Goal: Task Accomplishment & Management: Use online tool/utility

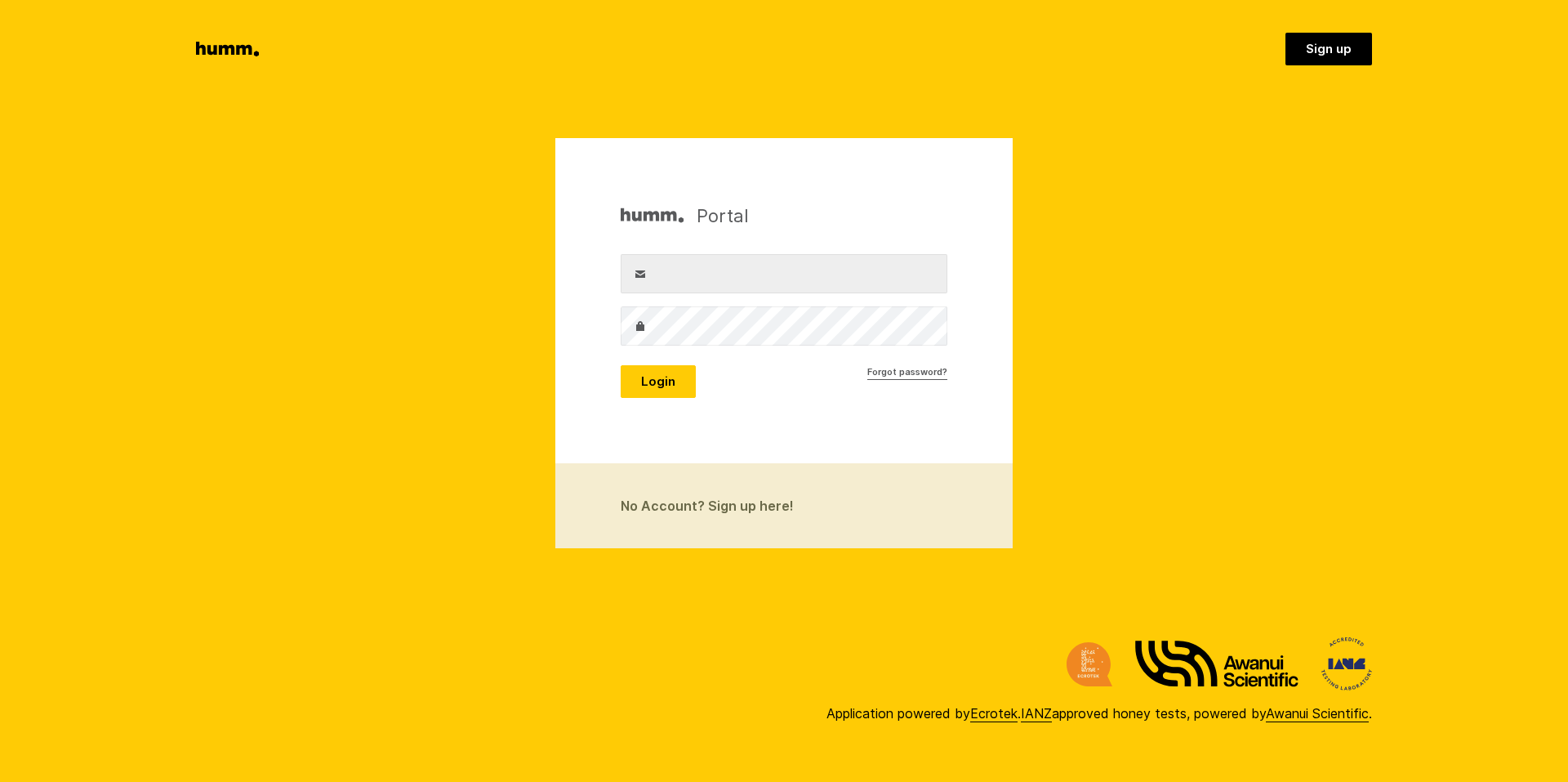
type input "[PERSON_NAME][EMAIL_ADDRESS][DOMAIN_NAME]"
drag, startPoint x: 830, startPoint y: 276, endPoint x: 323, endPoint y: 246, distance: 507.9
click at [323, 246] on section "Portal Username adam@ecrotek.co.nz Password Login Forgot password? No Account? …" at bounding box center [784, 343] width 1568 height 410
click at [336, 345] on section "Portal Username adam@ecrotek.co.nz Password Login Forgot password? No Account? …" at bounding box center [784, 343] width 1568 height 410
click at [679, 385] on button "Login" at bounding box center [658, 382] width 75 height 33
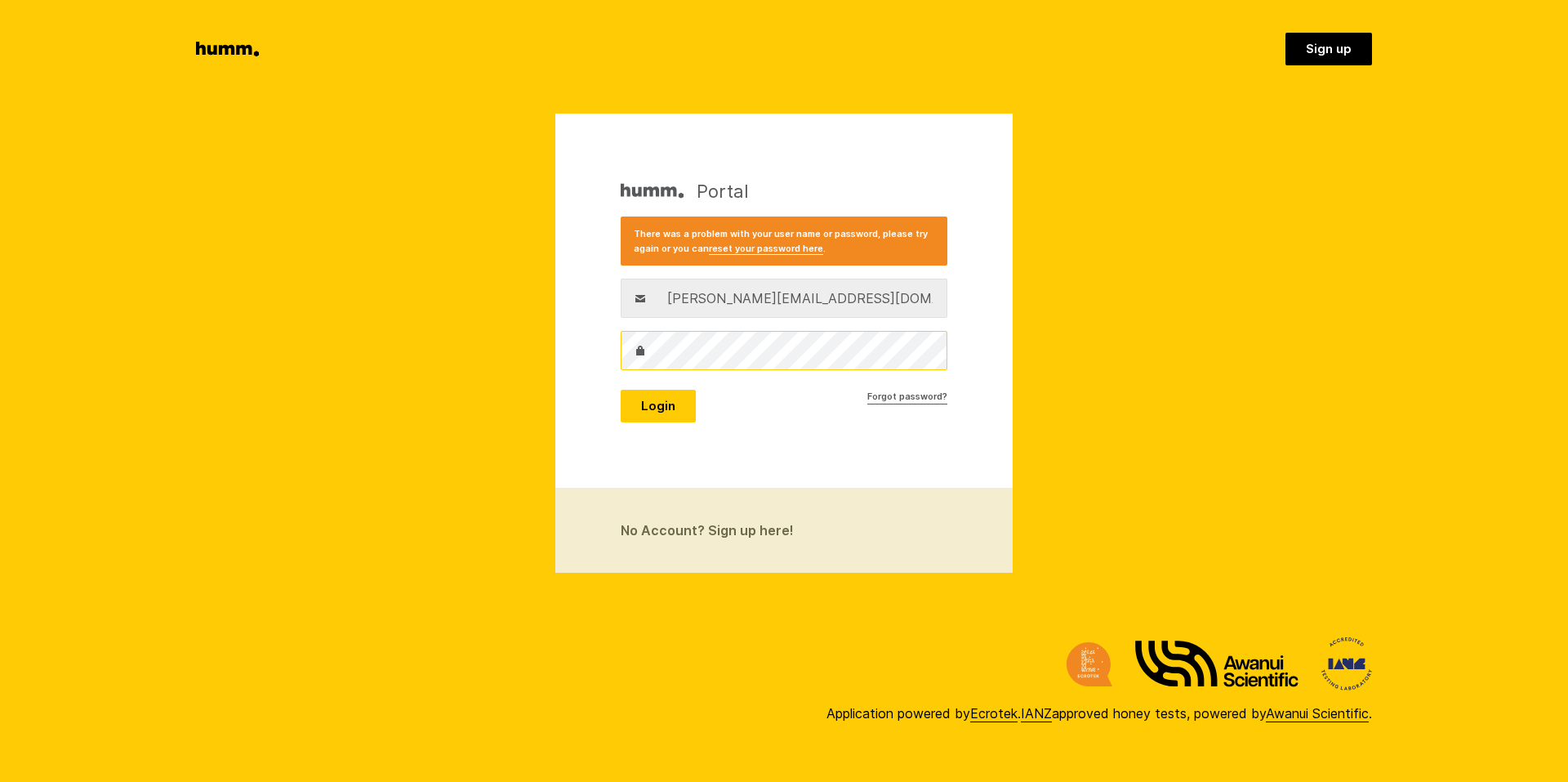
click at [567, 351] on div "Portal There was a problem with your user name or password, please try again or…" at bounding box center [784, 301] width 457 height 375
click at [441, 357] on section "Portal There was a problem with your user name or password, please try again or…" at bounding box center [784, 343] width 1568 height 460
click at [620, 390] on button "Login" at bounding box center [658, 405] width 75 height 33
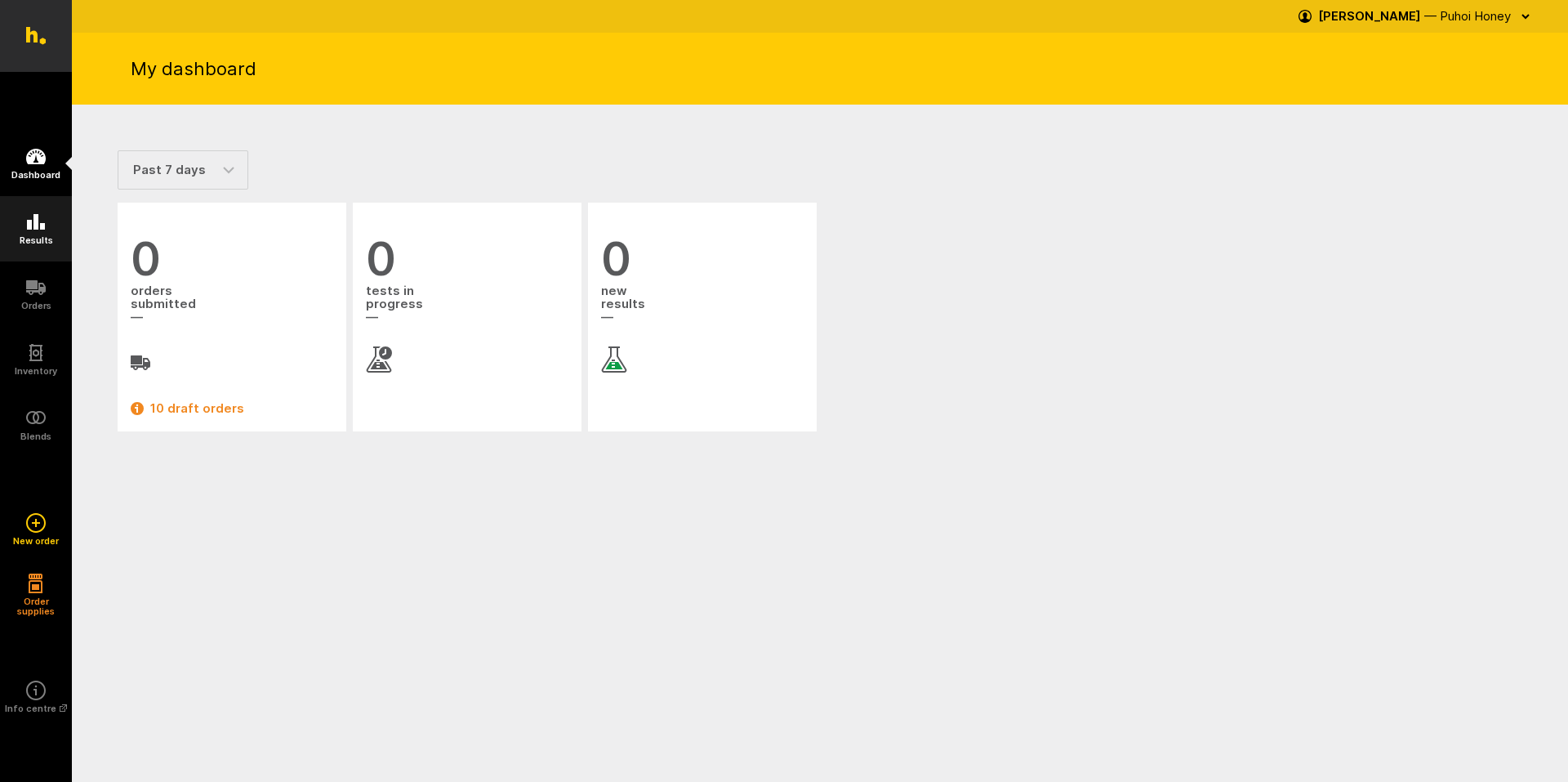
click at [26, 230] on icon at bounding box center [36, 222] width 20 height 20
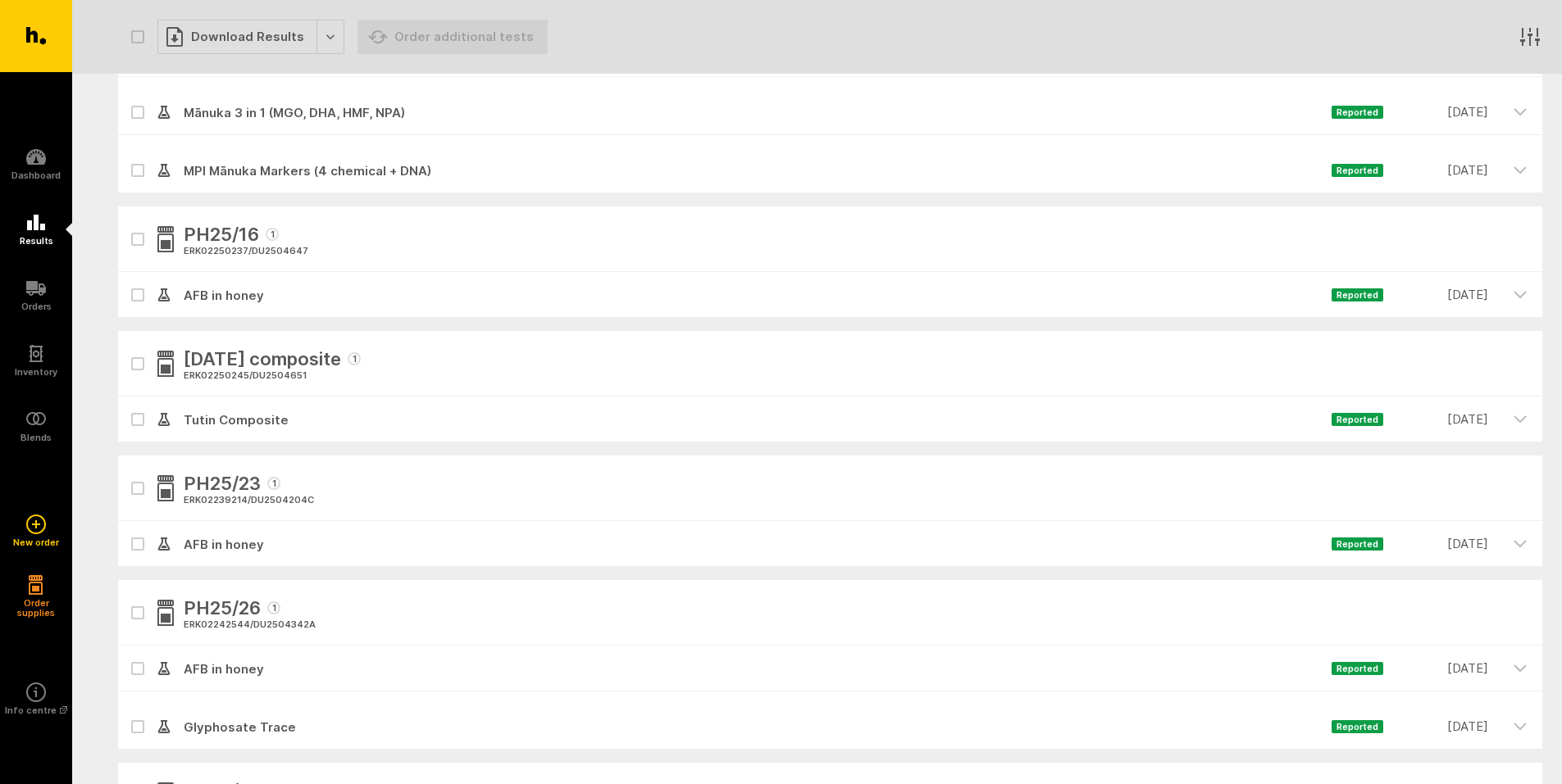
scroll to position [983, 0]
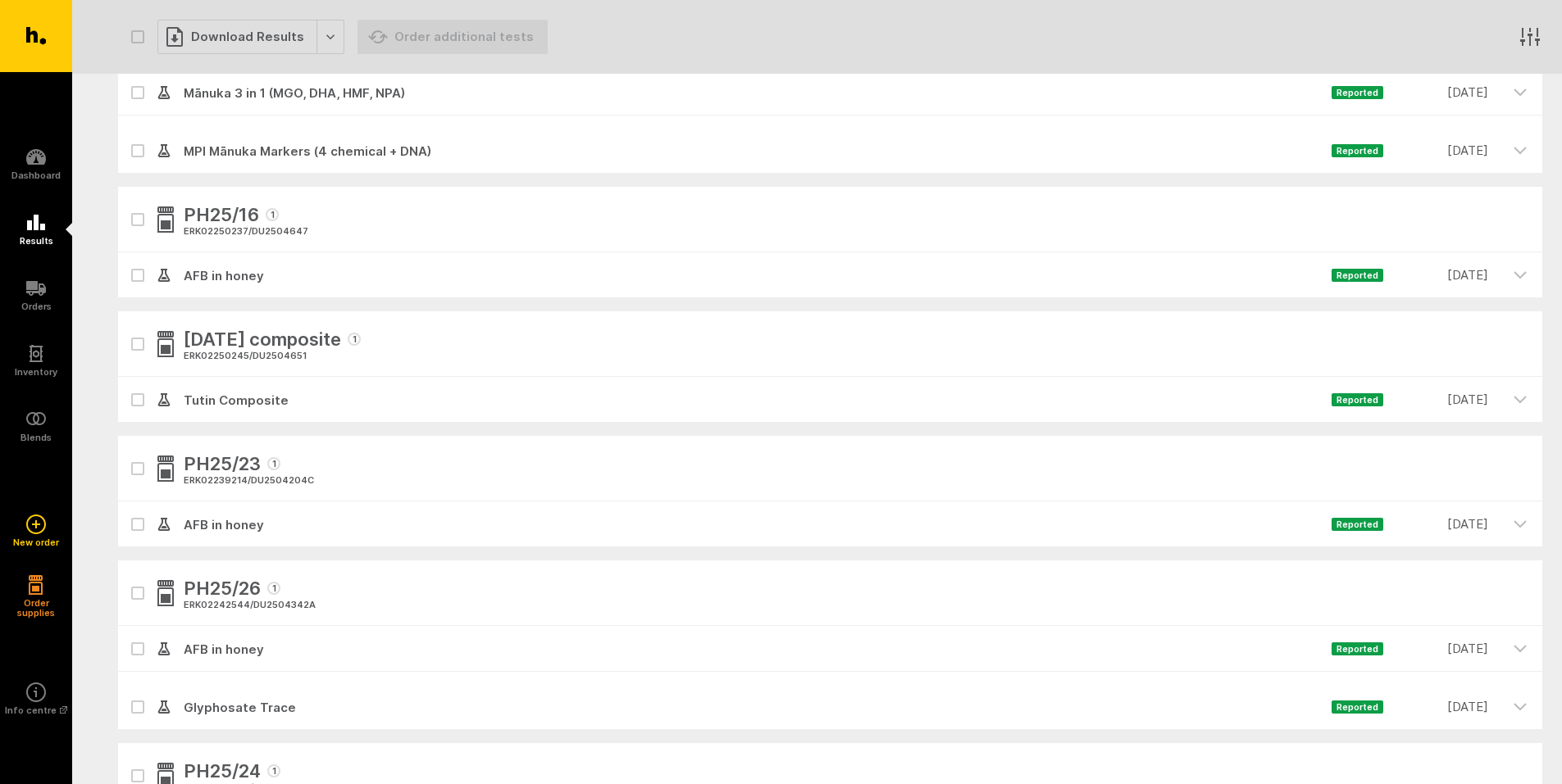
click at [139, 225] on button "button" at bounding box center [137, 219] width 13 height 13
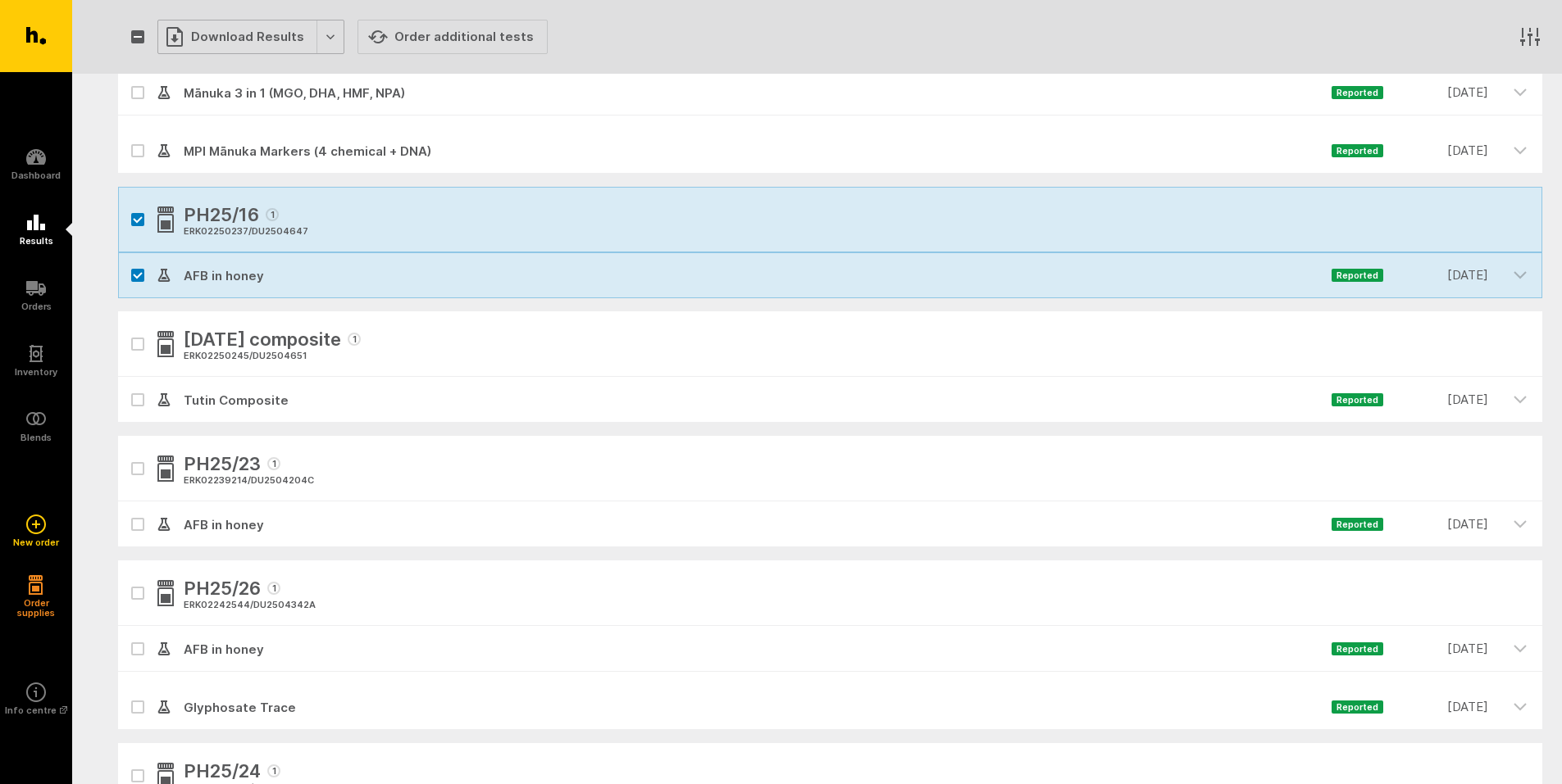
click at [324, 41] on div "Download Results" at bounding box center [251, 37] width 186 height 35
click at [317, 67] on button "Generate Custom Report" at bounding box center [263, 71] width 210 height 34
click at [140, 224] on button "button" at bounding box center [137, 219] width 13 height 13
checkbox input "false"
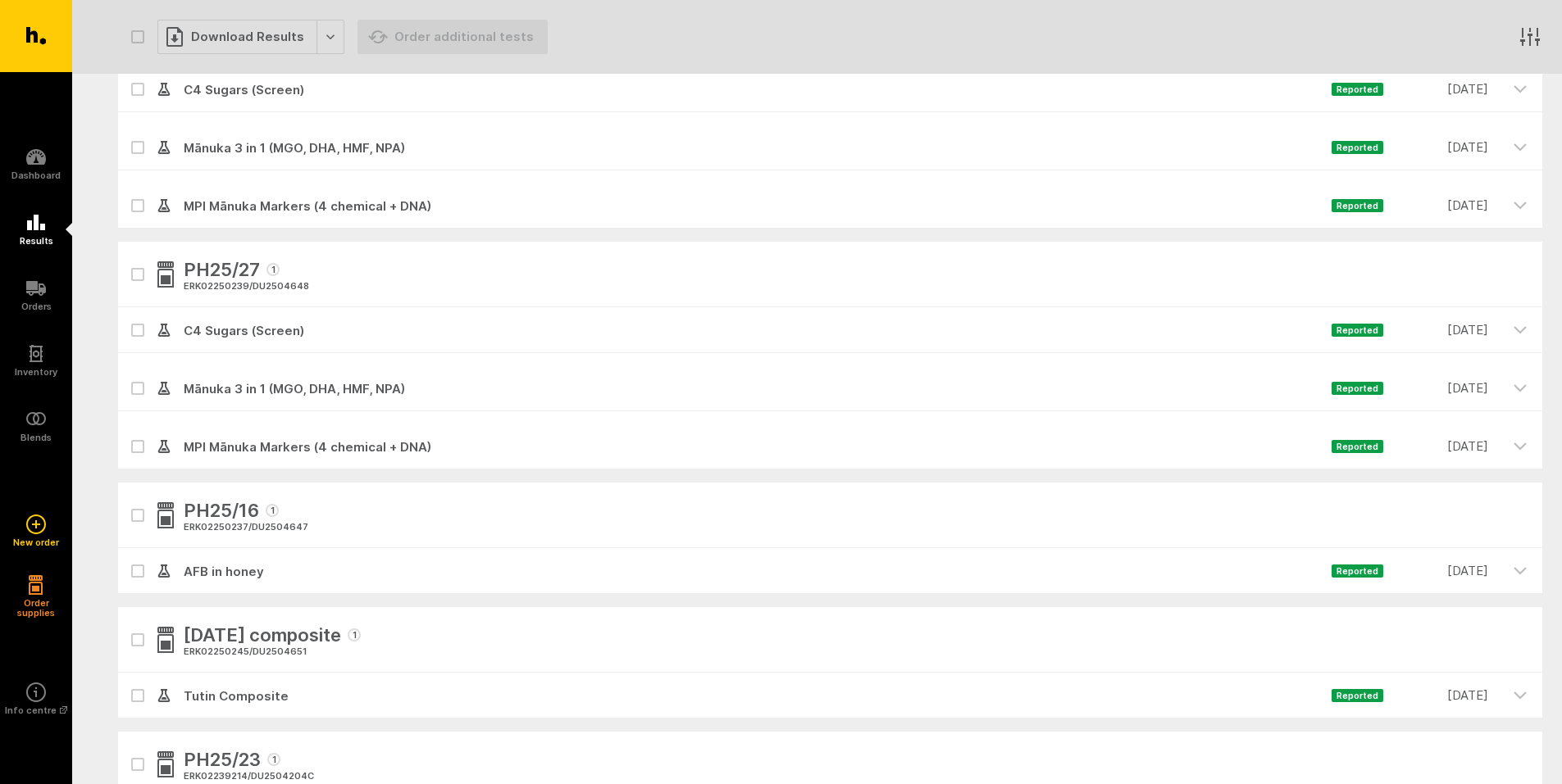
scroll to position [409, 0]
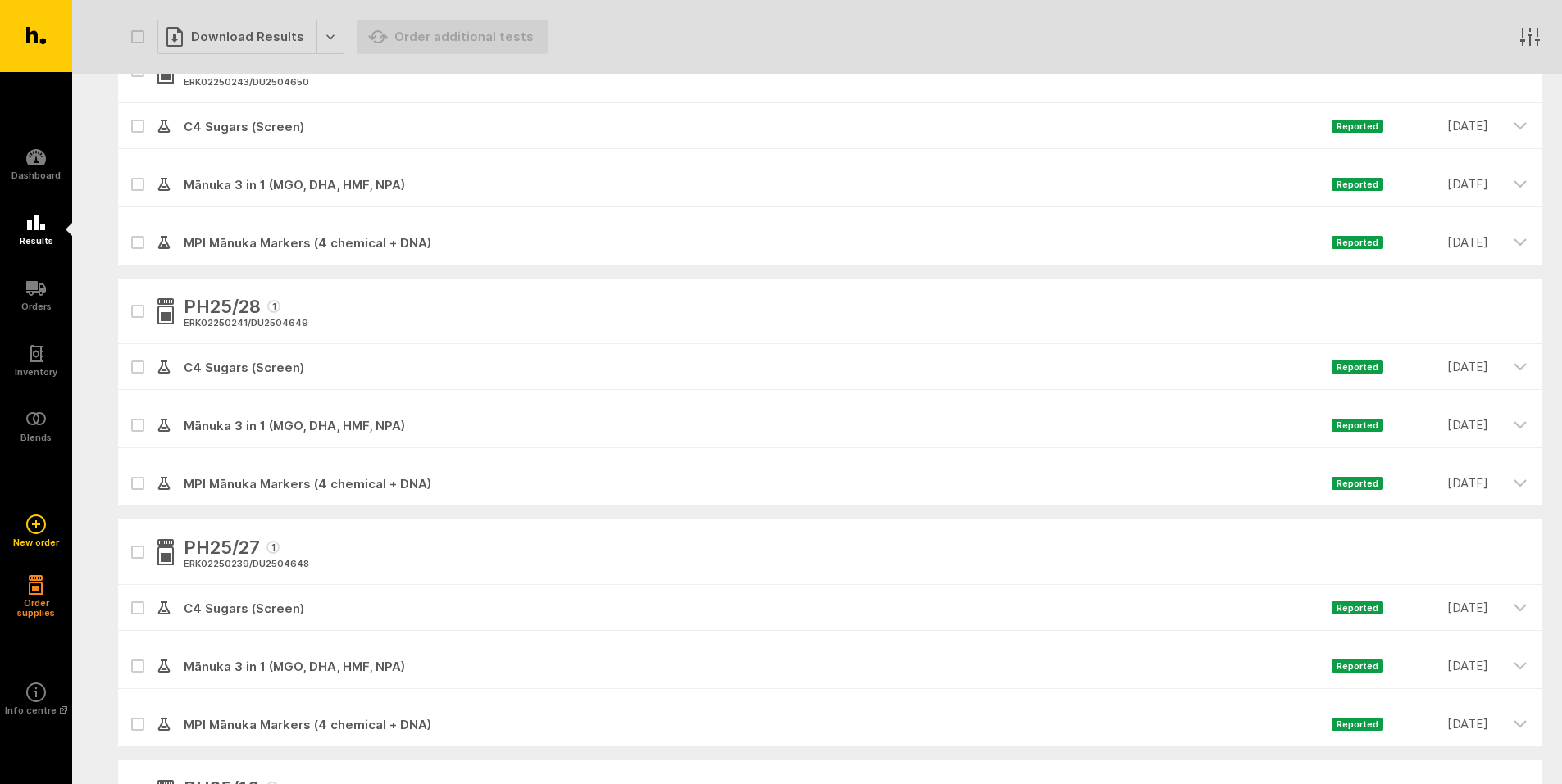
click at [141, 313] on icon "button" at bounding box center [138, 311] width 10 height 7
checkbox input "true"
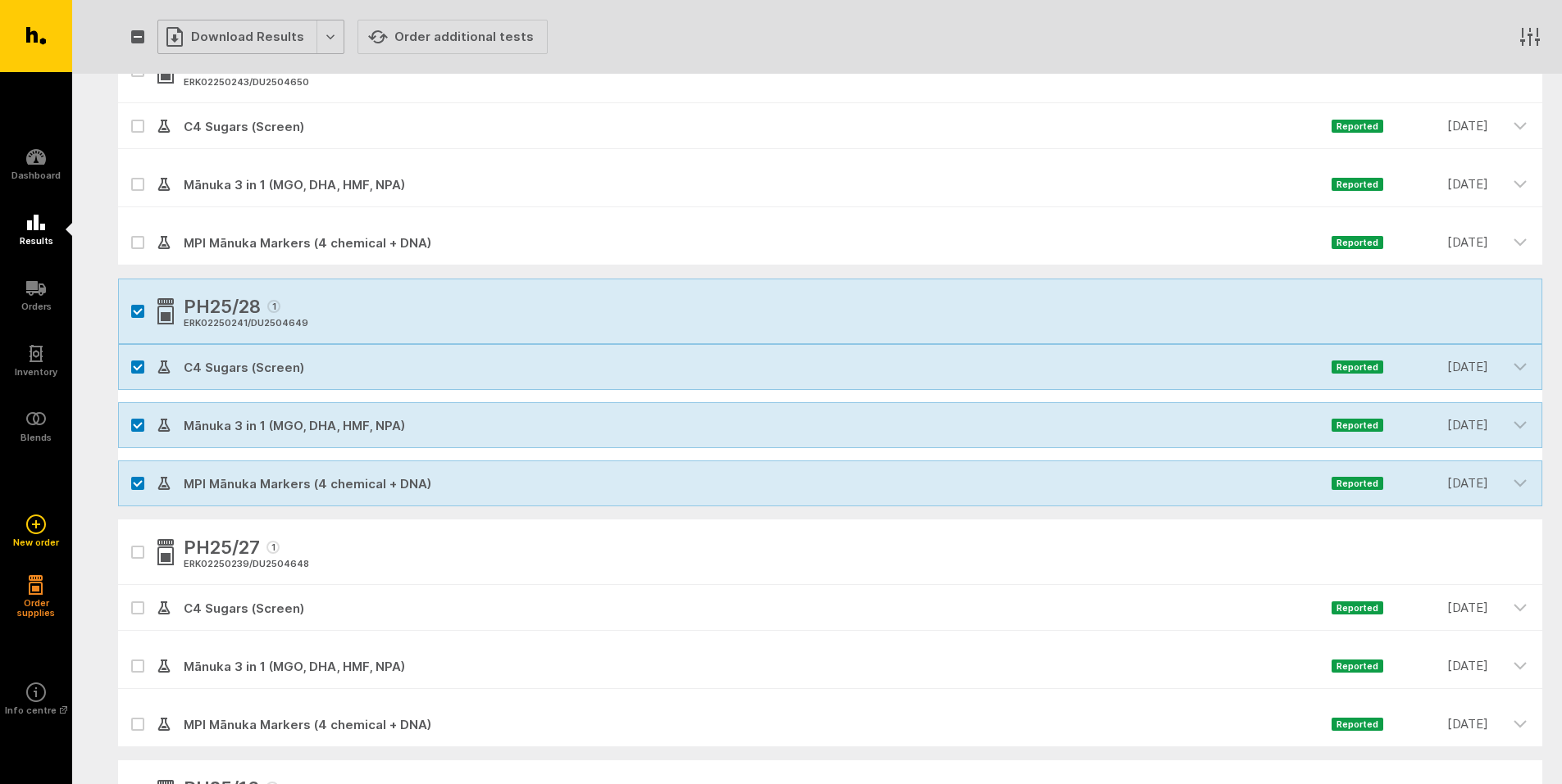
click at [329, 33] on div "Download Results" at bounding box center [251, 37] width 186 height 35
click at [300, 76] on button "Generate Custom Report" at bounding box center [263, 71] width 210 height 34
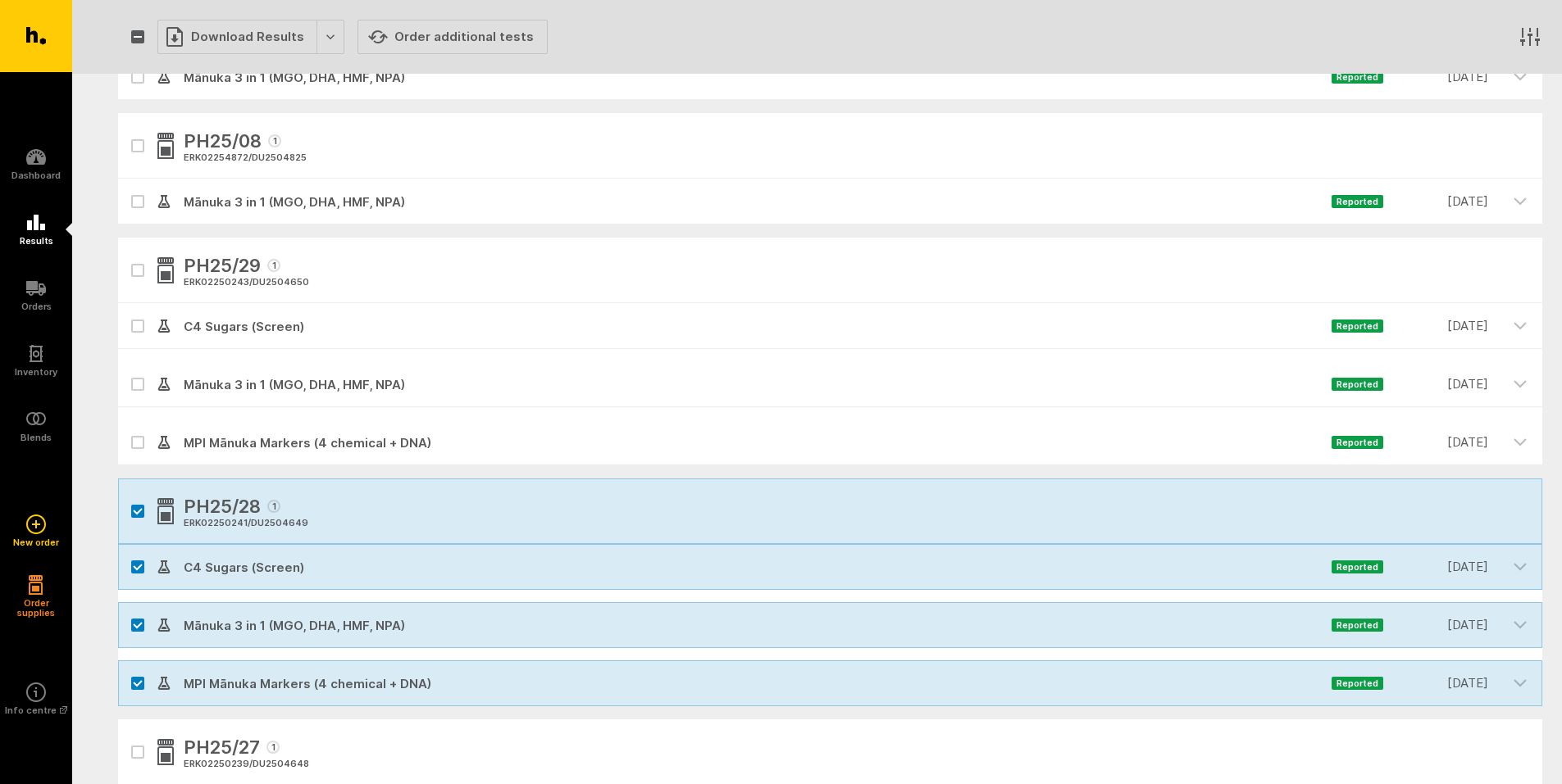
scroll to position [0, 0]
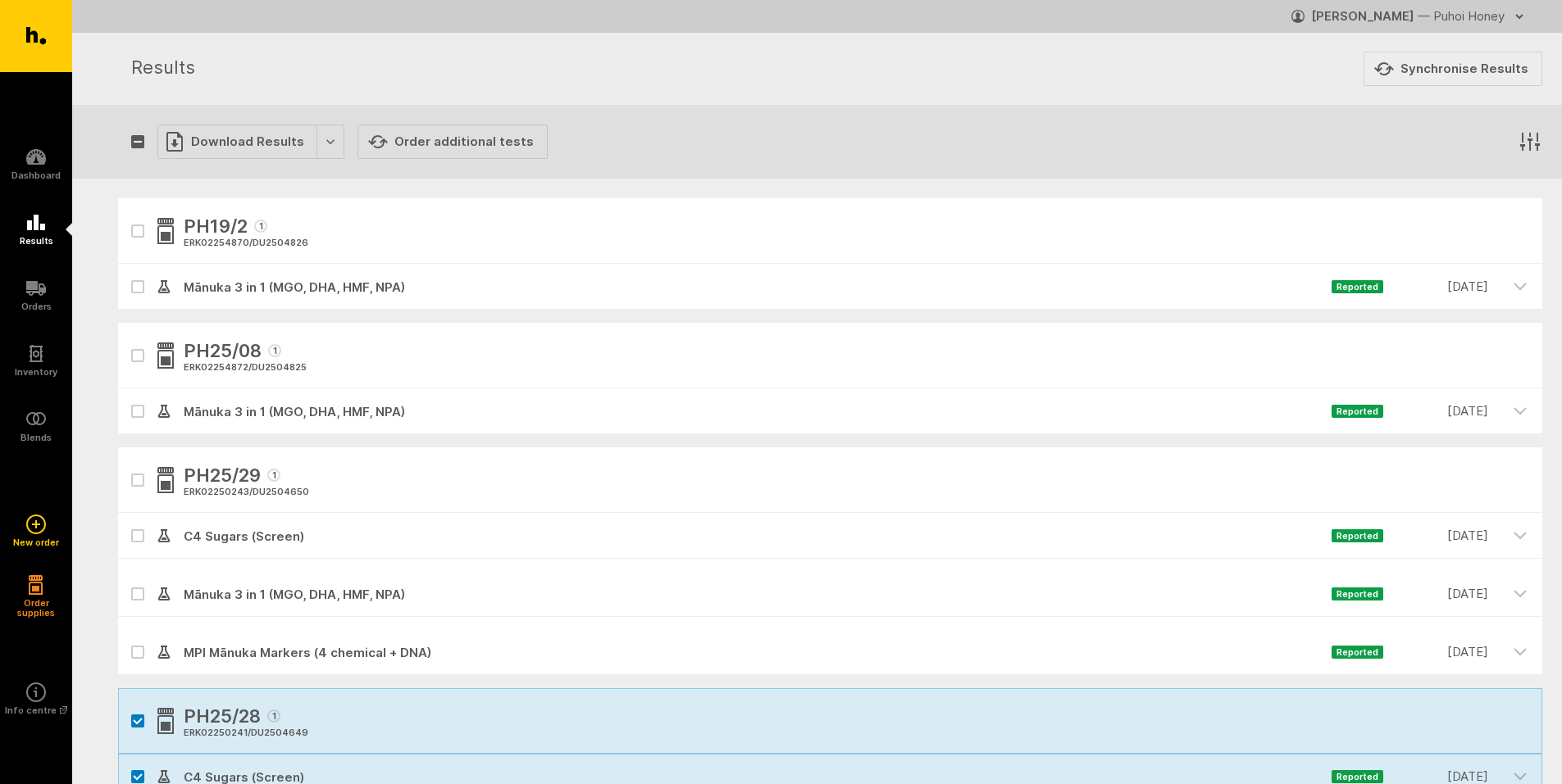
click at [1505, 14] on button "Adam Rundle — Puhoi Honey" at bounding box center [1410, 16] width 238 height 26
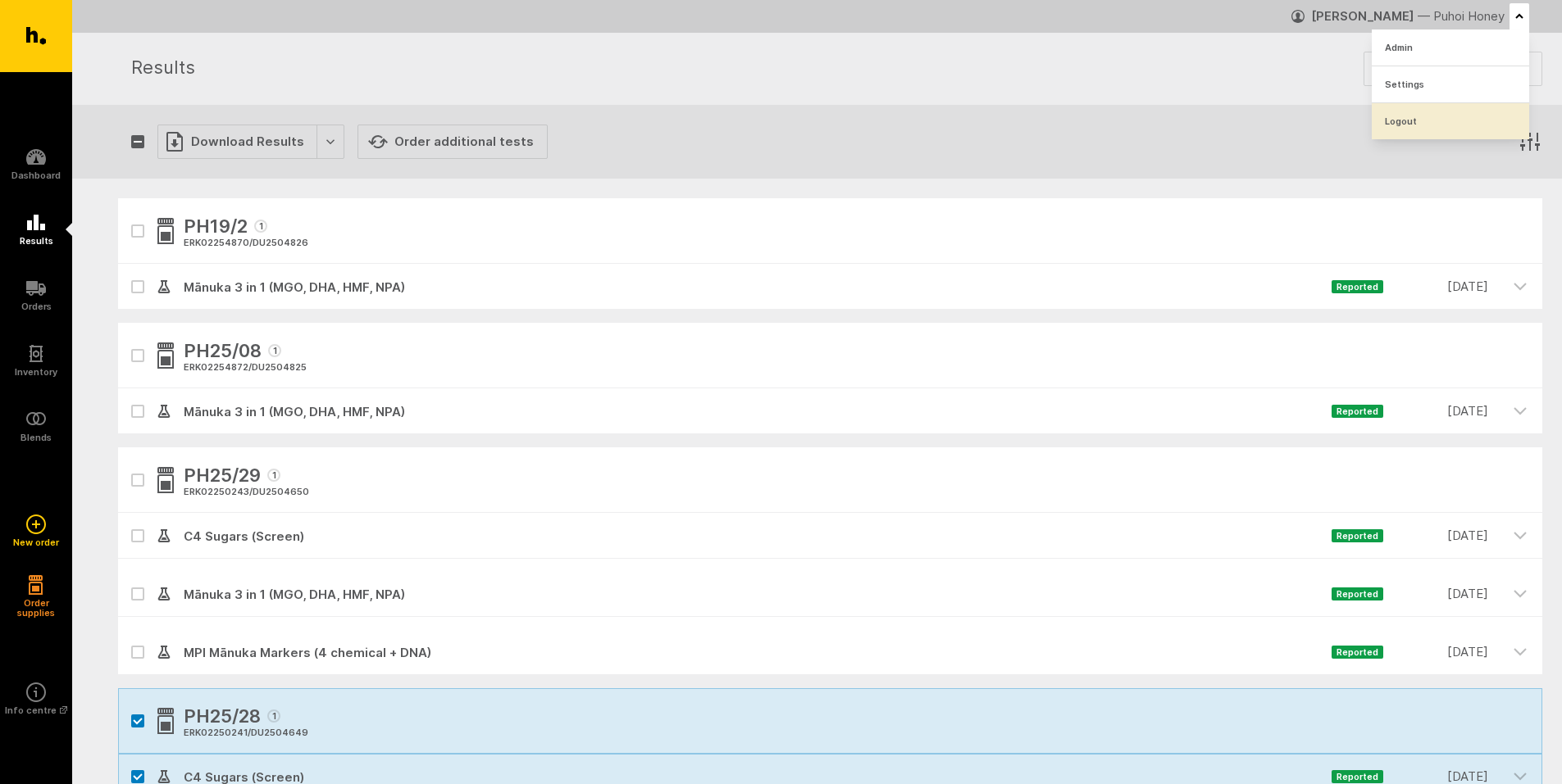
click at [1422, 119] on link "Logout" at bounding box center [1450, 121] width 158 height 36
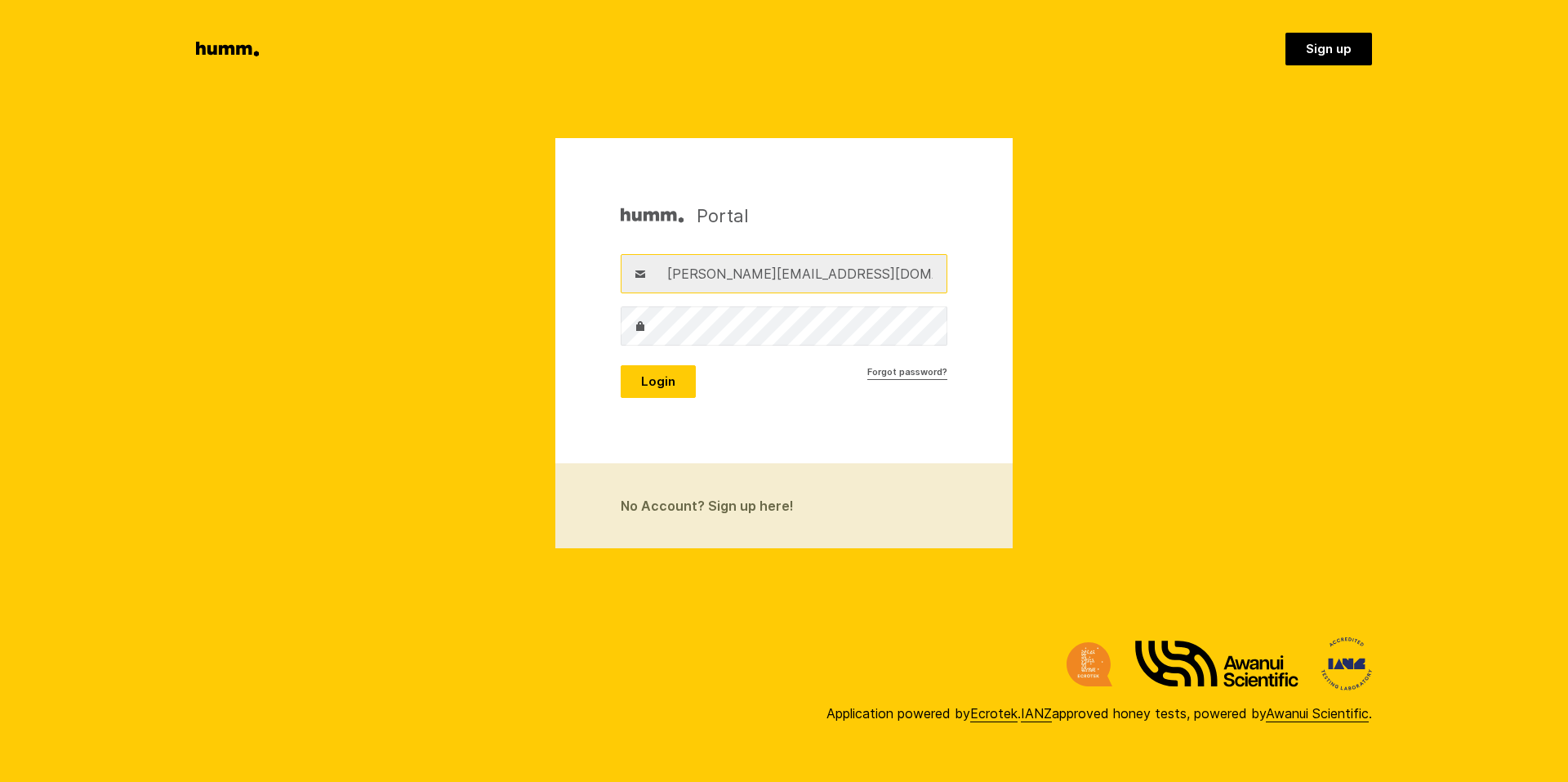
drag, startPoint x: 794, startPoint y: 276, endPoint x: 483, endPoint y: 310, distance: 312.9
click at [492, 308] on section "Portal Username [PERSON_NAME][EMAIL_ADDRESS][DOMAIN_NAME] Password Login Forgot…" at bounding box center [784, 343] width 1568 height 410
click at [794, 277] on input "[PERSON_NAME]" at bounding box center [784, 274] width 327 height 40
type input "[PERSON_NAME][EMAIL_ADDRESS][DOMAIN_NAME]"
click at [383, 323] on section "Portal Username [PERSON_NAME][EMAIL_ADDRESS][DOMAIN_NAME] Password Login Forgot…" at bounding box center [784, 343] width 1568 height 410
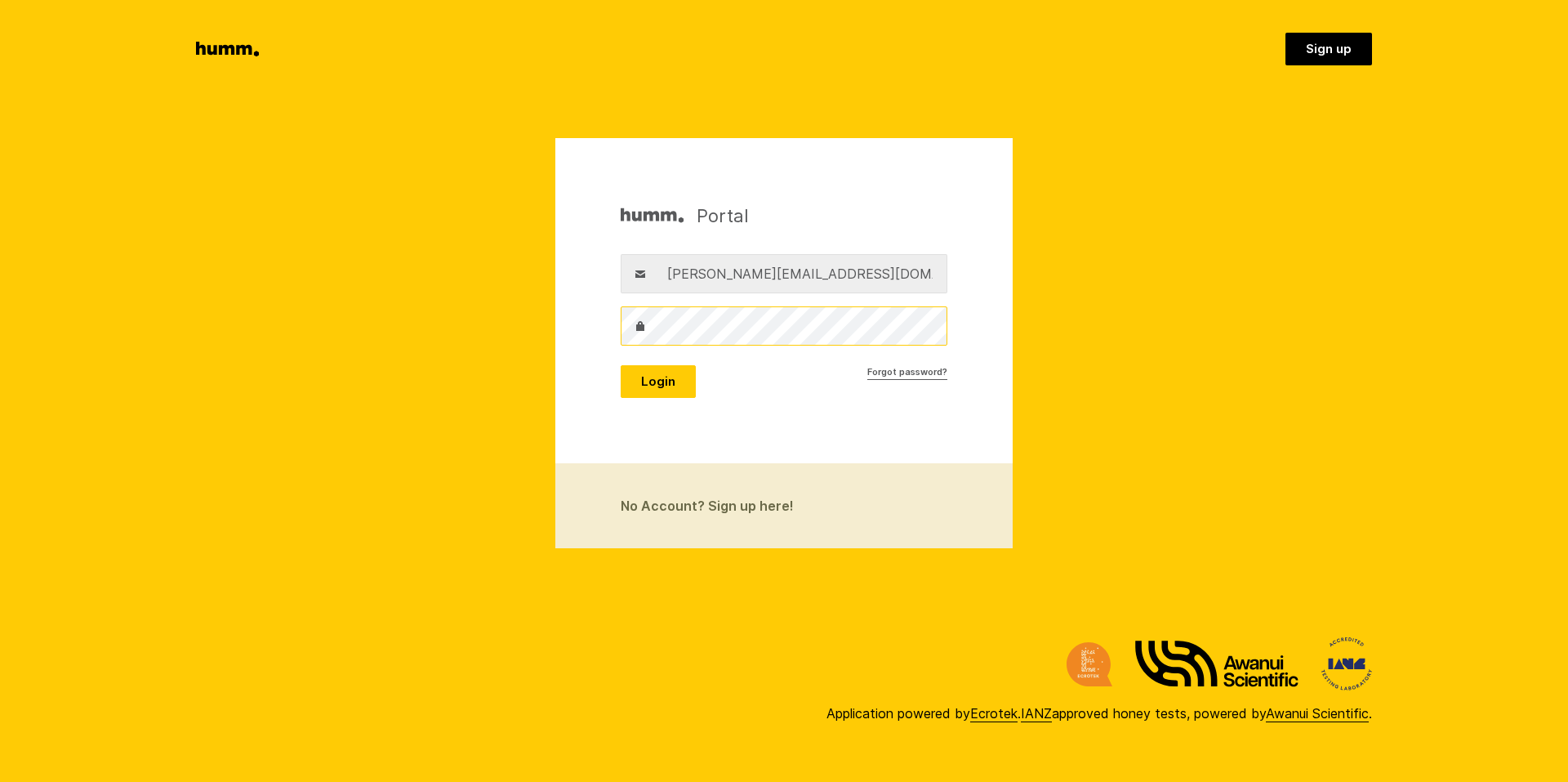
click at [620, 366] on button "Login" at bounding box center [658, 382] width 75 height 33
